Goal: Transaction & Acquisition: Purchase product/service

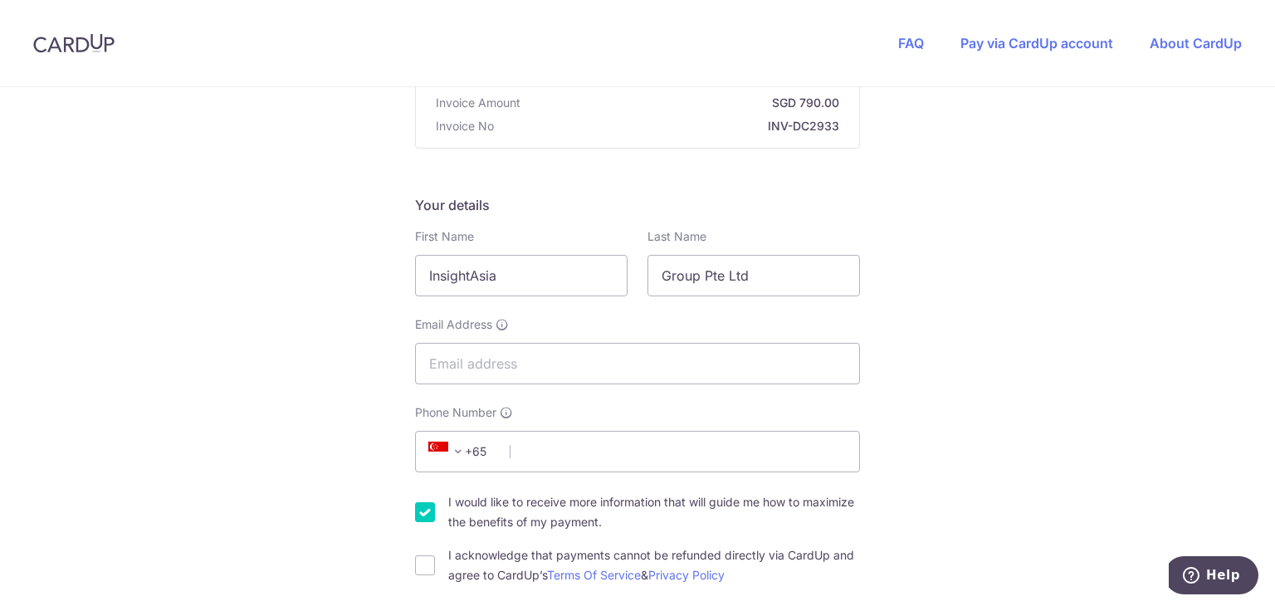
scroll to position [249, 0]
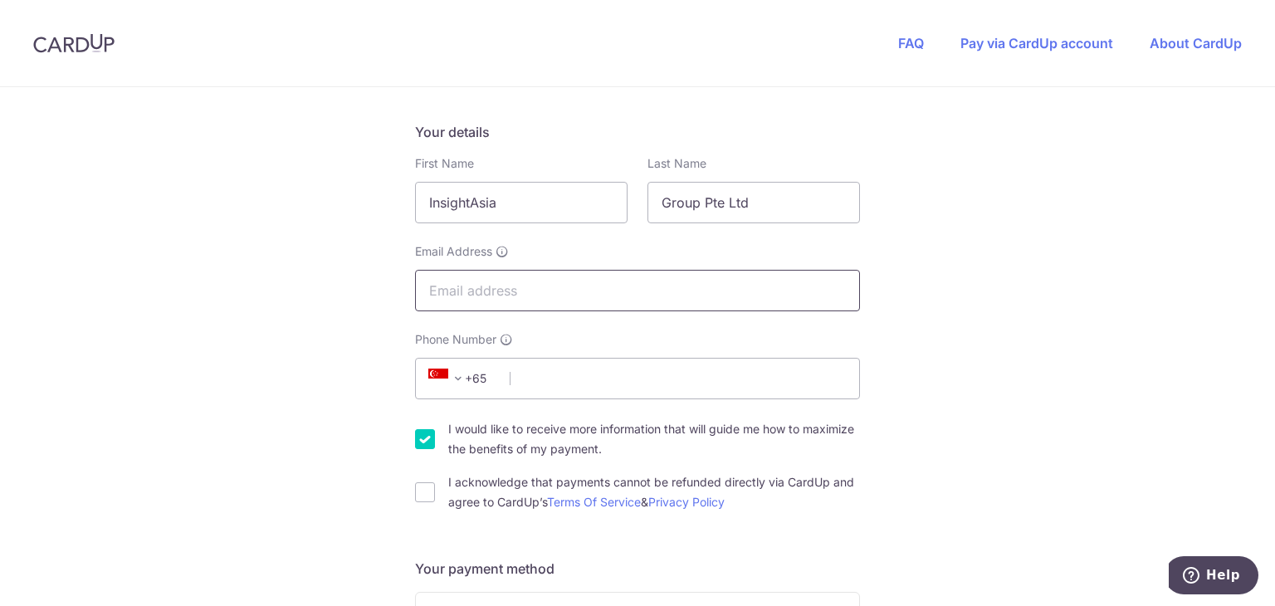
click at [535, 288] on input "Email Address" at bounding box center [637, 291] width 445 height 42
type input "[EMAIL_ADDRESS][DOMAIN_NAME]"
click at [520, 376] on input "Phone Number" at bounding box center [637, 379] width 445 height 42
type input "92787270"
click at [415, 442] on input "I would like to receive more information that will guide me how to maximize the…" at bounding box center [425, 439] width 20 height 20
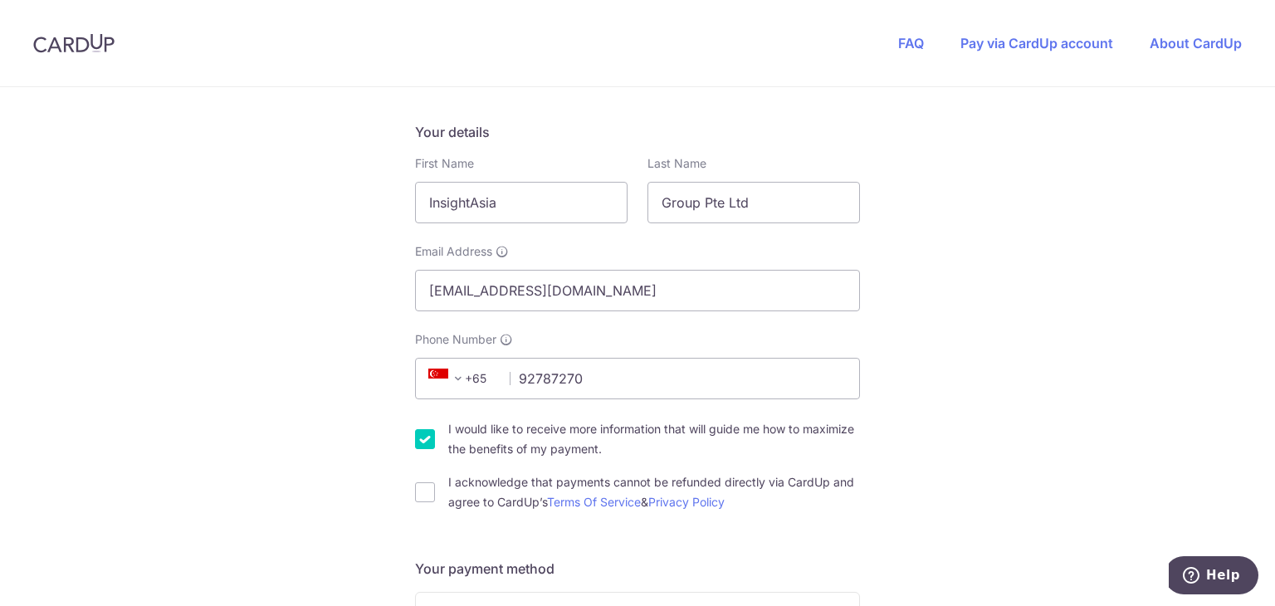
checkbox input "false"
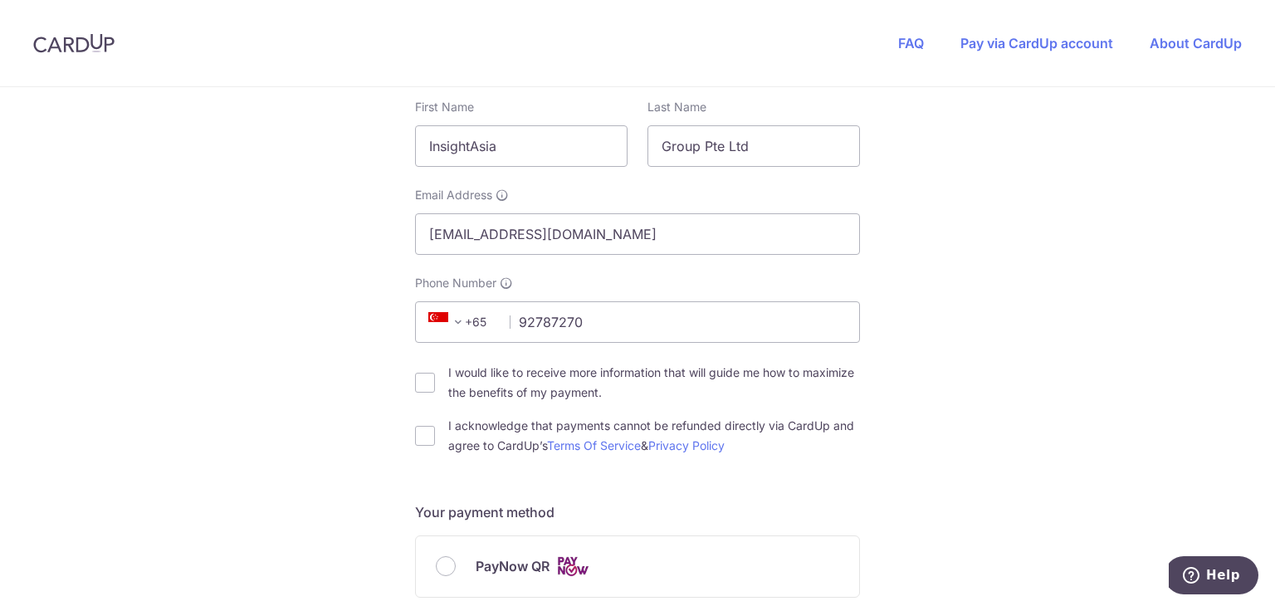
scroll to position [332, 0]
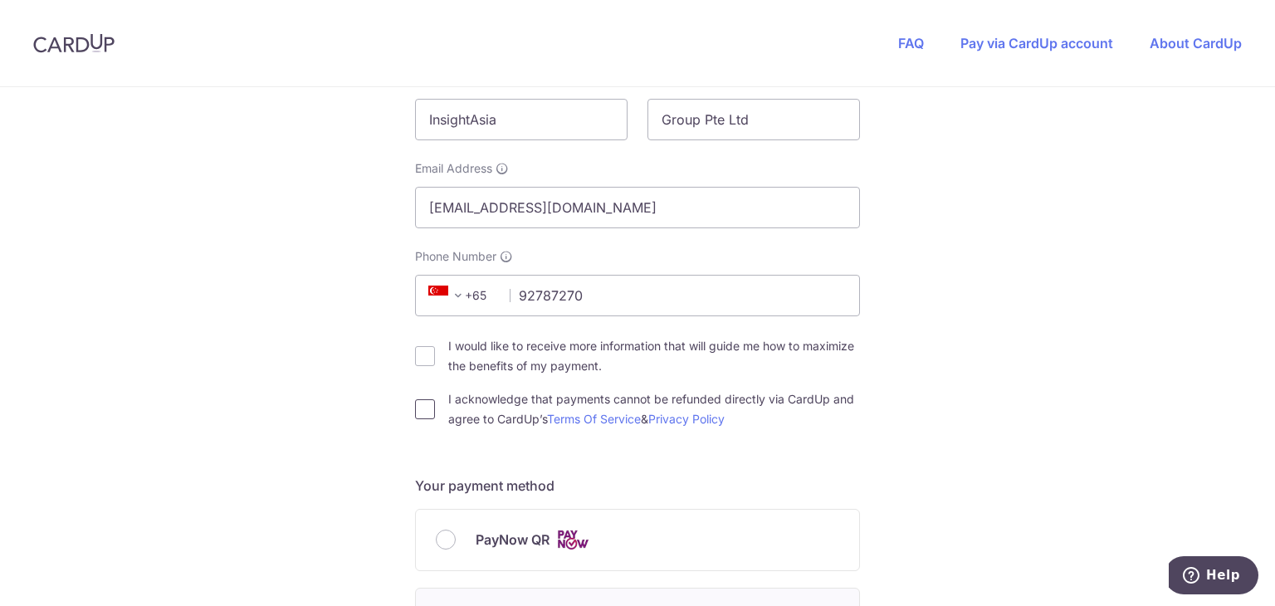
click at [427, 408] on input "I acknowledge that payments cannot be refunded directly via CardUp and agree to…" at bounding box center [425, 409] width 20 height 20
checkbox input "true"
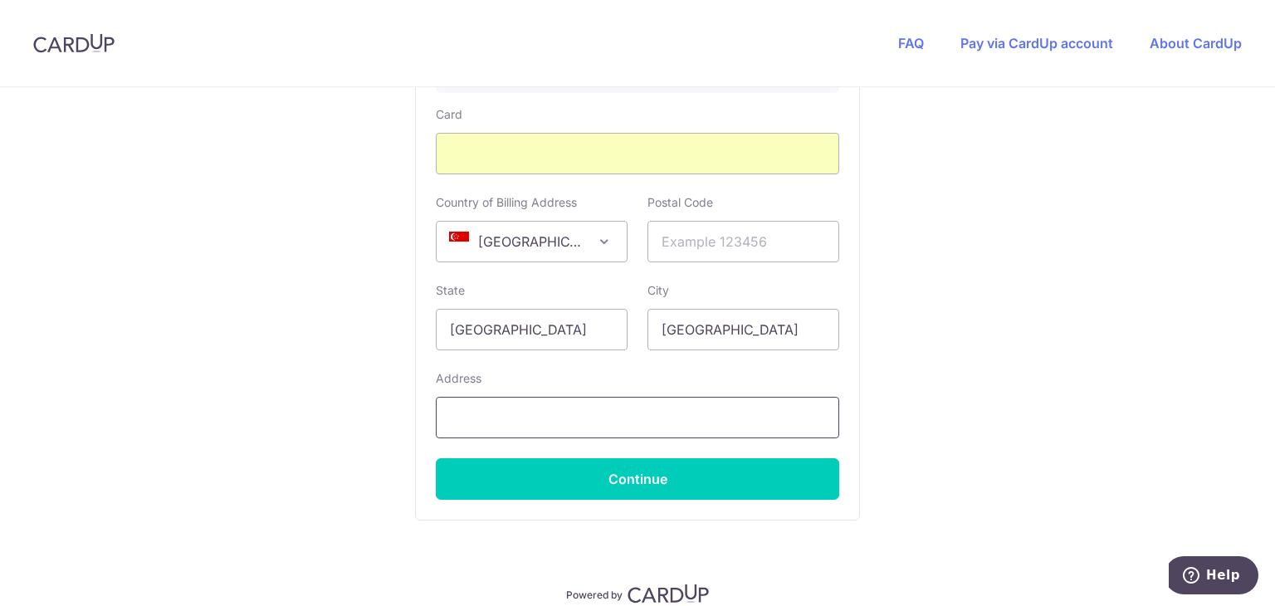
scroll to position [996, 0]
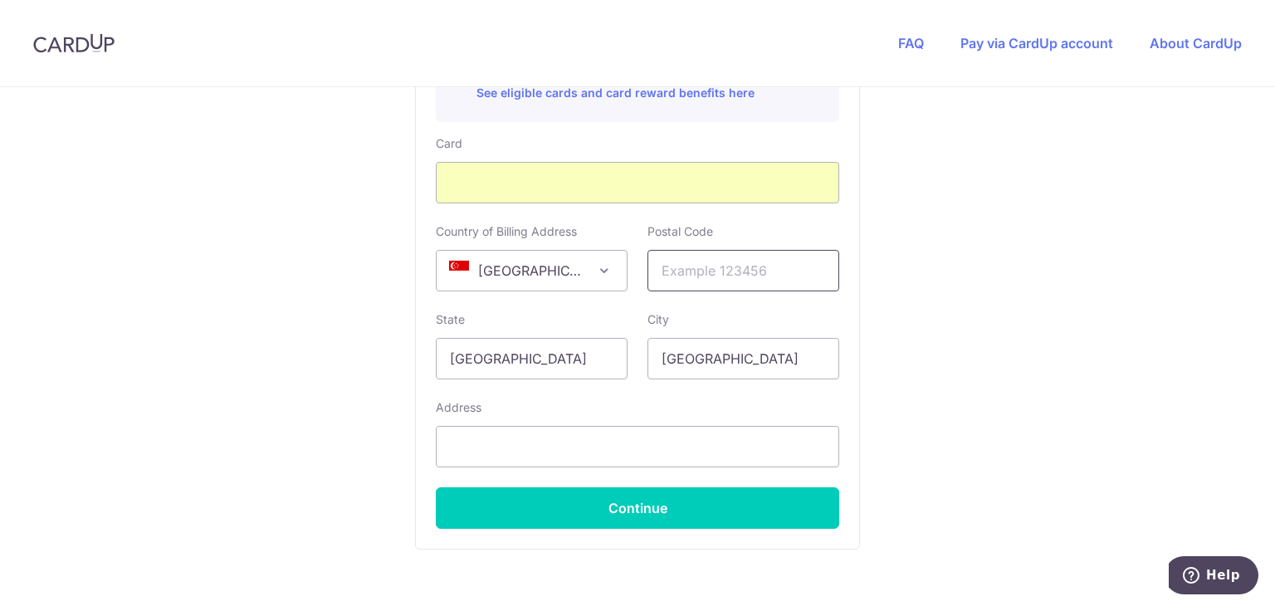
click at [717, 277] on input "text" at bounding box center [743, 271] width 192 height 42
type input "200804"
click at [494, 429] on input "text" at bounding box center [637, 447] width 403 height 42
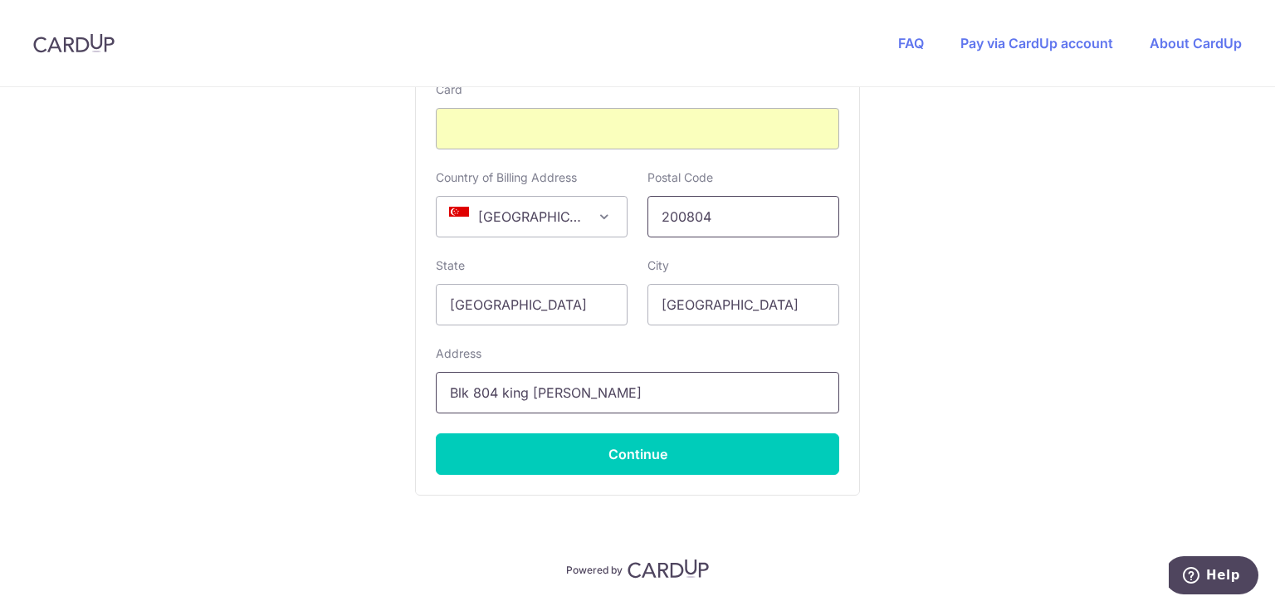
scroll to position [1099, 0]
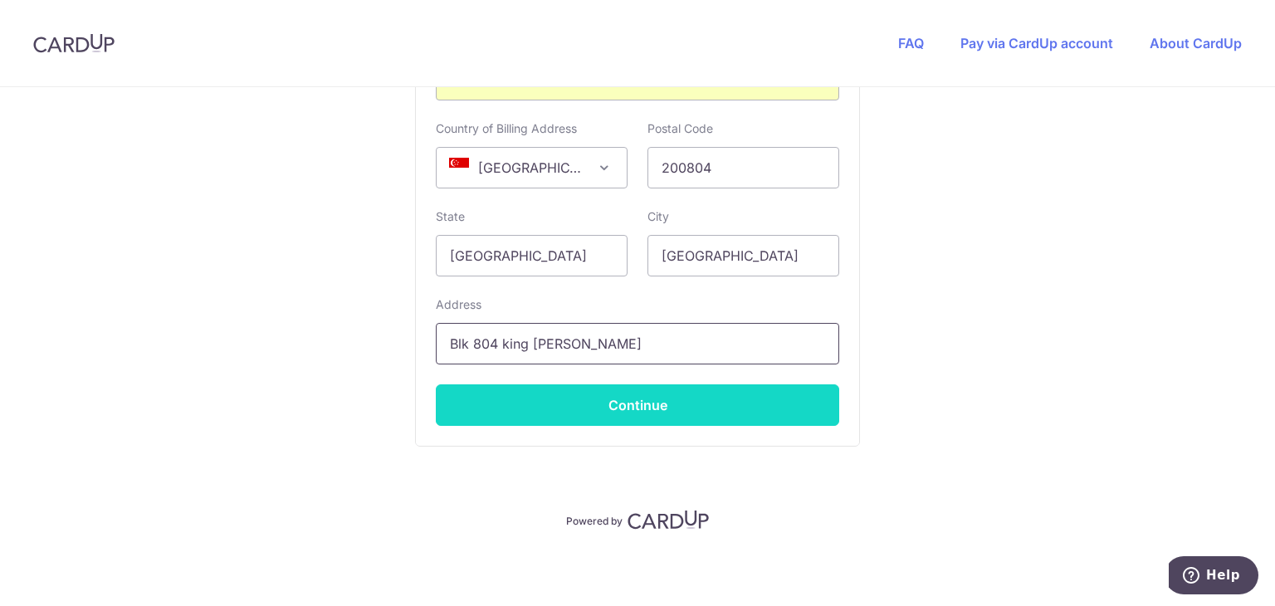
type input "Blk 804 king [PERSON_NAME]"
click at [652, 398] on button "Continue" at bounding box center [637, 405] width 403 height 42
type input "**** 9055"
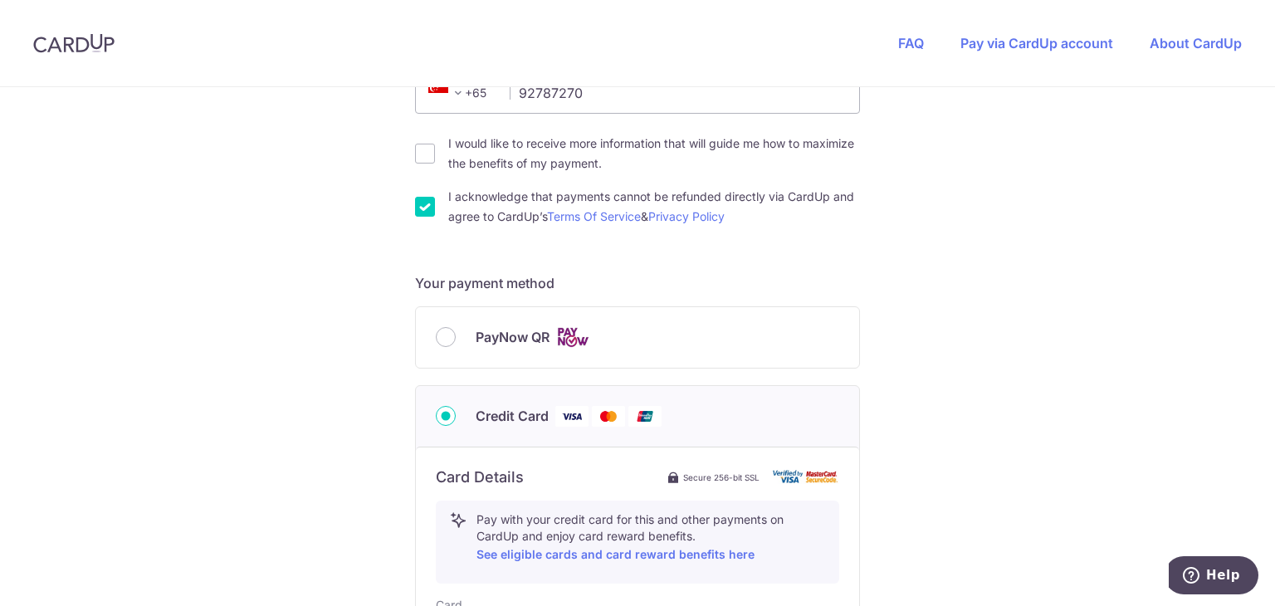
scroll to position [538, 0]
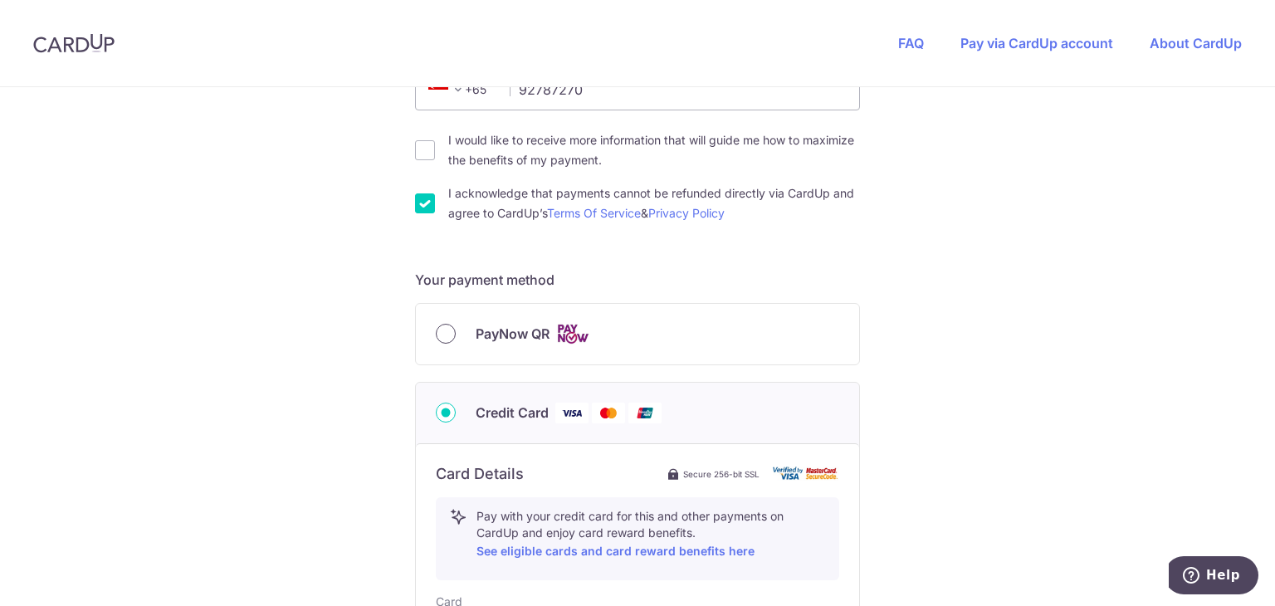
click at [442, 333] on input "PayNow QR" at bounding box center [446, 334] width 20 height 20
radio input "true"
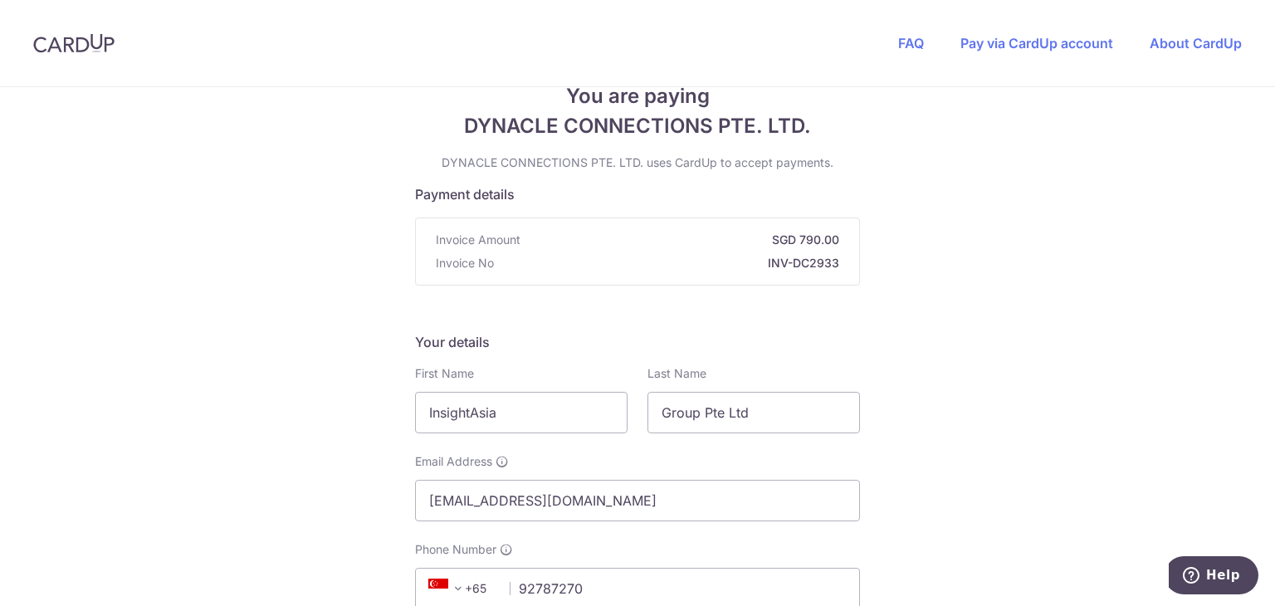
scroll to position [0, 0]
